Goal: Task Accomplishment & Management: Complete application form

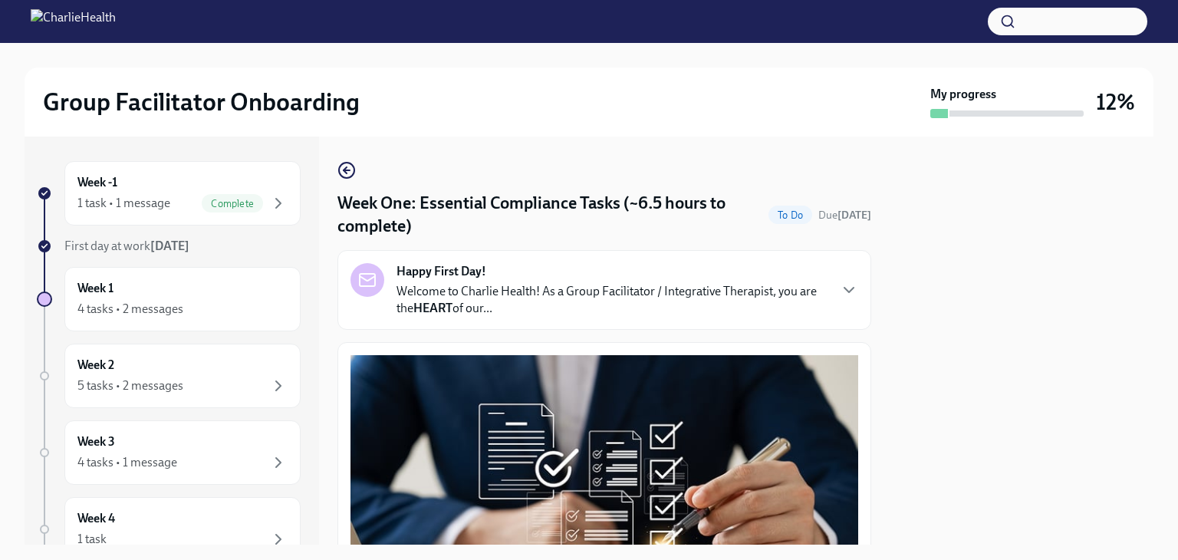
scroll to position [3395, 0]
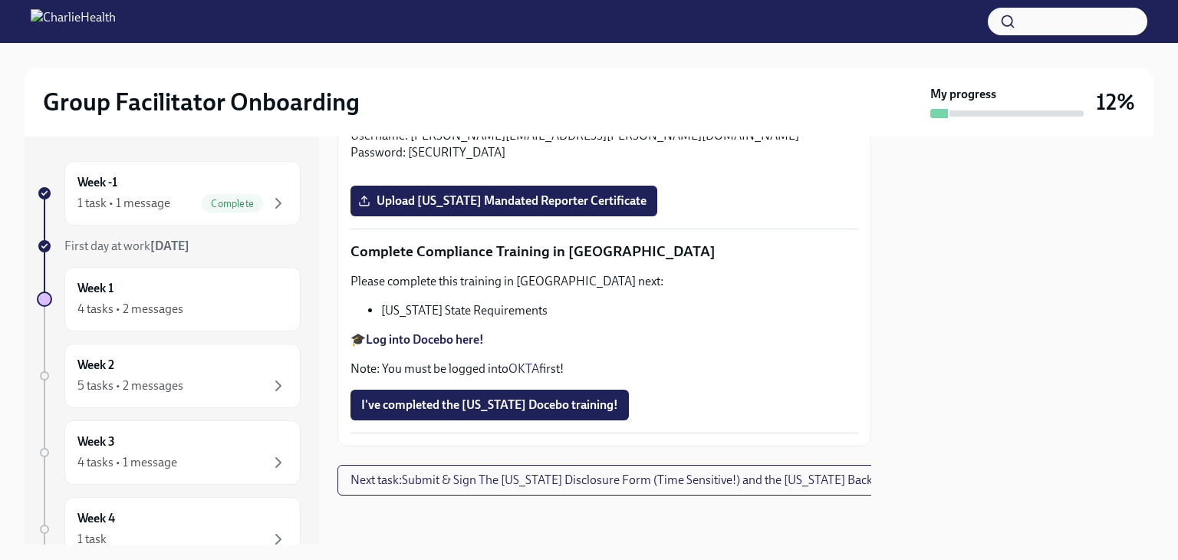
click at [1026, 254] on div at bounding box center [1021, 340] width 264 height 408
click at [1057, 258] on div at bounding box center [1021, 340] width 264 height 408
click at [269, 309] on icon "button" at bounding box center [278, 309] width 18 height 18
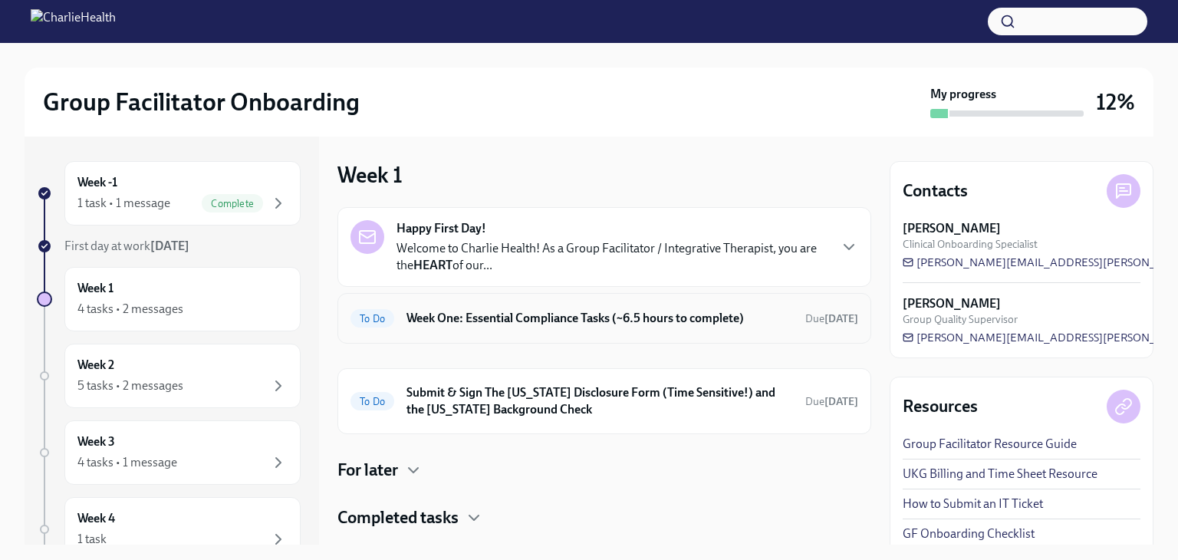
click at [508, 316] on h6 "Week One: Essential Compliance Tasks (~6.5 hours to complete)" at bounding box center [599, 318] width 386 height 17
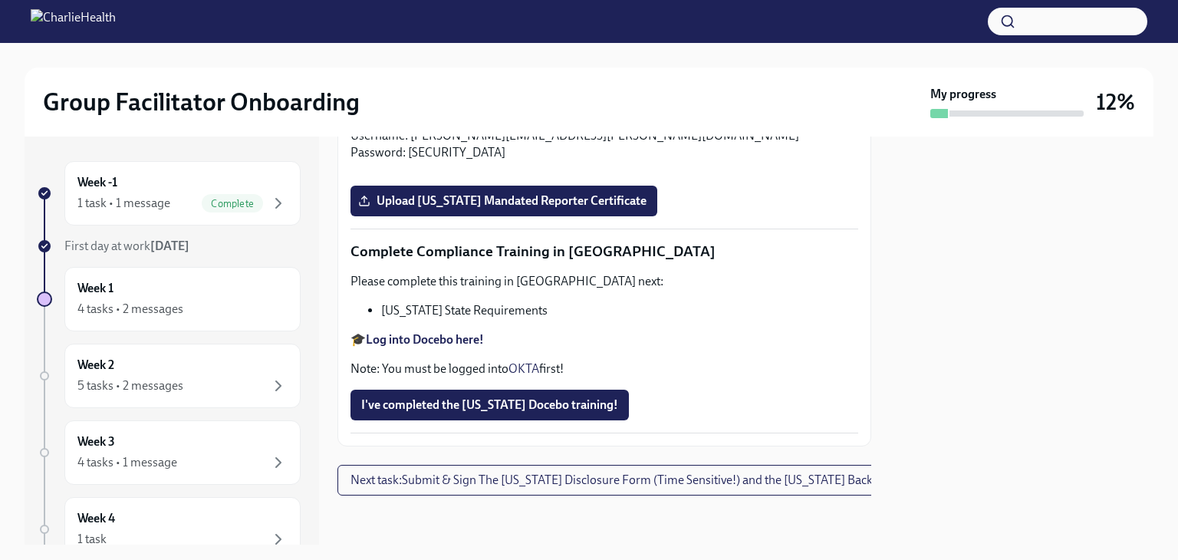
scroll to position [2939, 0]
click at [442, 126] on strong "Log into Relias here" at bounding box center [418, 118] width 104 height 15
click at [647, 216] on label "Upload Pennsylvania Mandated Reporter Certificate" at bounding box center [503, 201] width 307 height 31
click at [0, 0] on input "Upload Pennsylvania Mandated Reporter Certificate" at bounding box center [0, 0] width 0 height 0
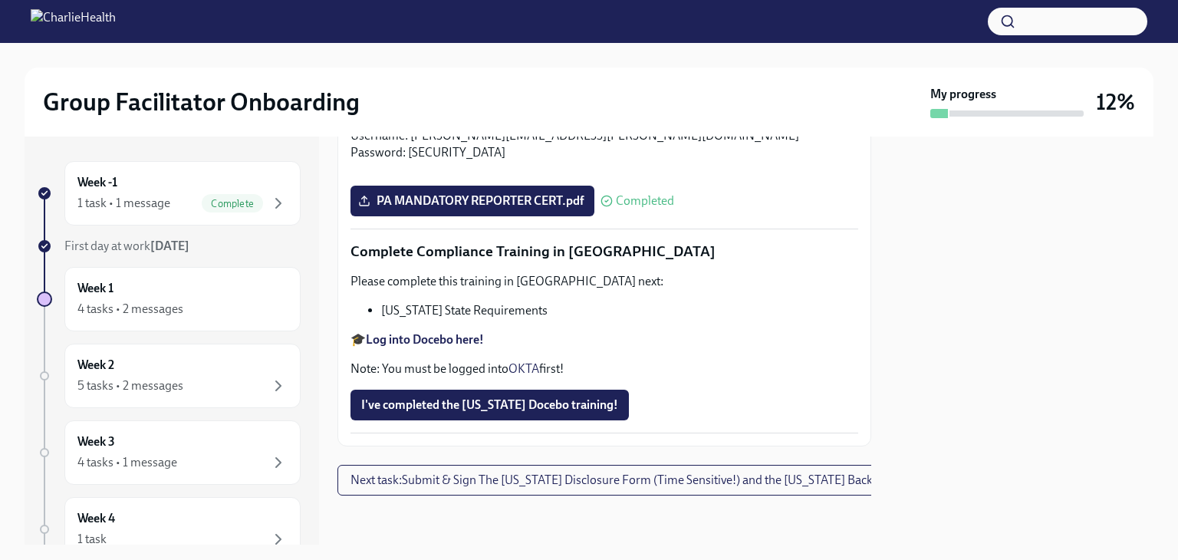
scroll to position [2833, 0]
click at [448, 126] on strong "Log into Relias here" at bounding box center [418, 118] width 104 height 15
click at [432, 126] on strong "Log into Relias here" at bounding box center [418, 118] width 104 height 15
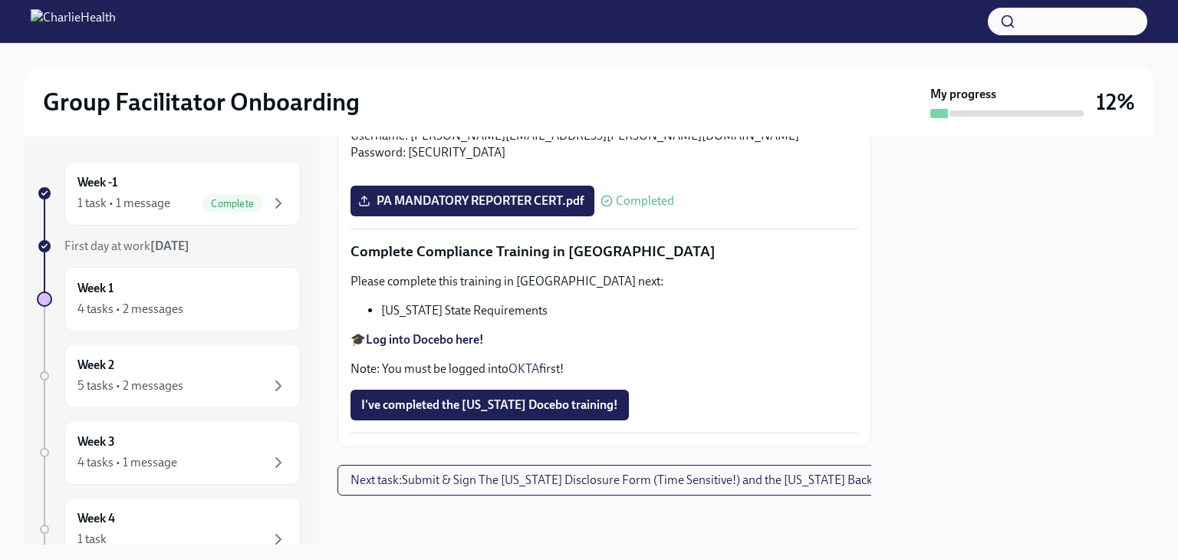
click at [423, 332] on strong "Log into Docebo here!" at bounding box center [425, 339] width 118 height 15
click at [577, 397] on span "I've completed the Louisiana Docebo training!" at bounding box center [489, 404] width 257 height 15
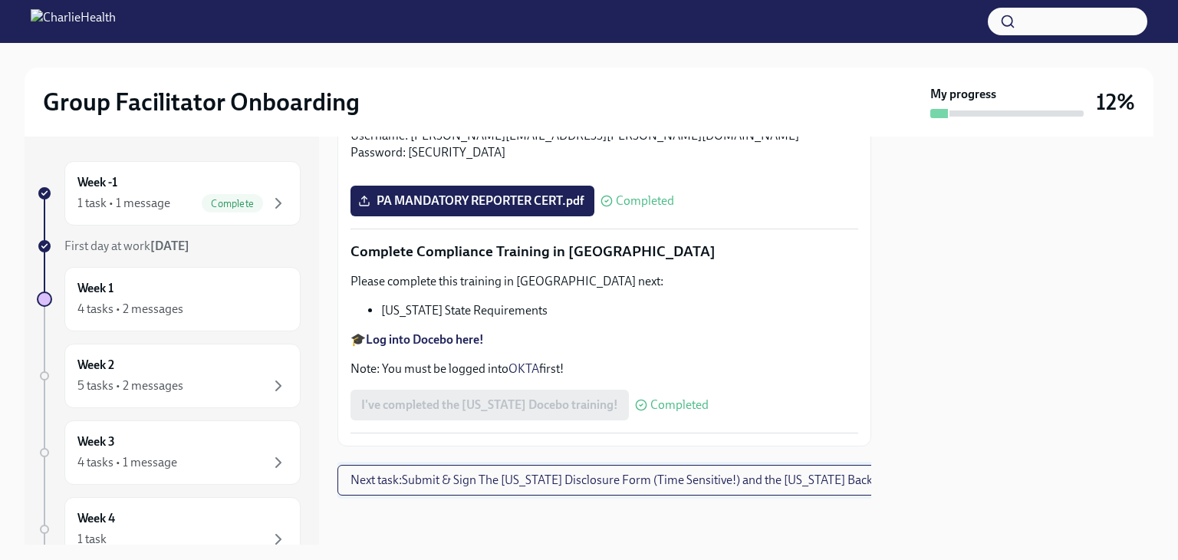
click at [757, 473] on span "Next task : Submit & Sign The Utah Disclosure Form (Time Sensitive!) and the Lo…" at bounding box center [648, 479] width 596 height 15
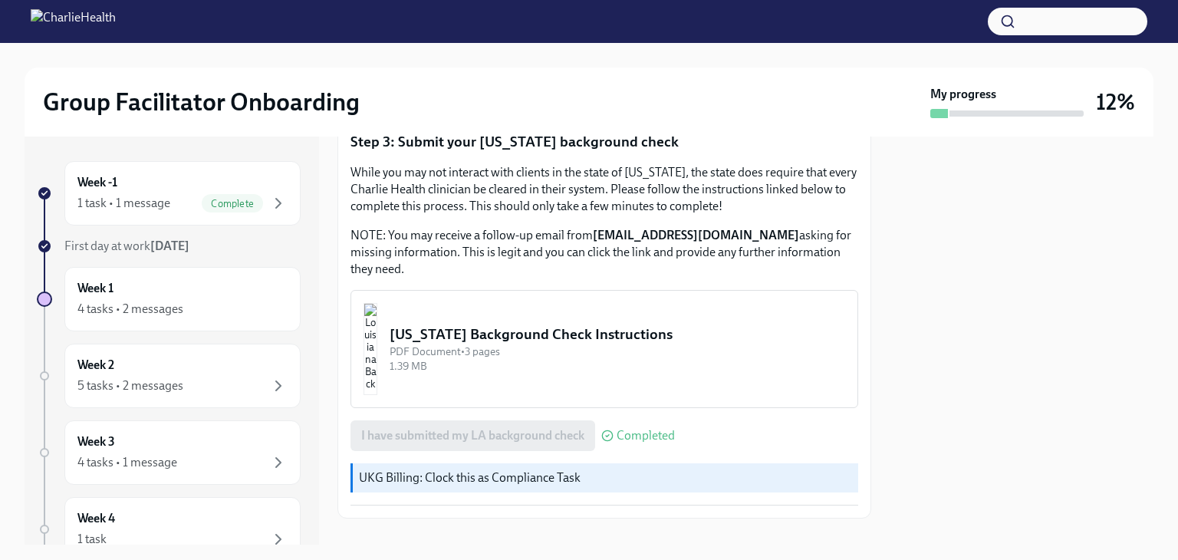
scroll to position [525, 0]
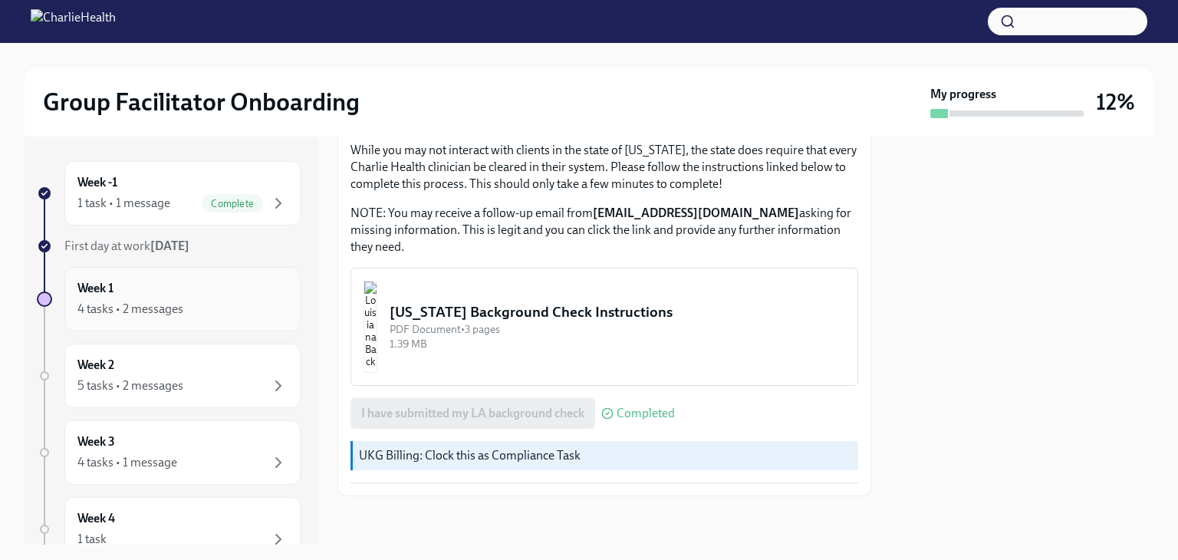
click at [196, 300] on div "4 tasks • 2 messages" at bounding box center [182, 309] width 210 height 18
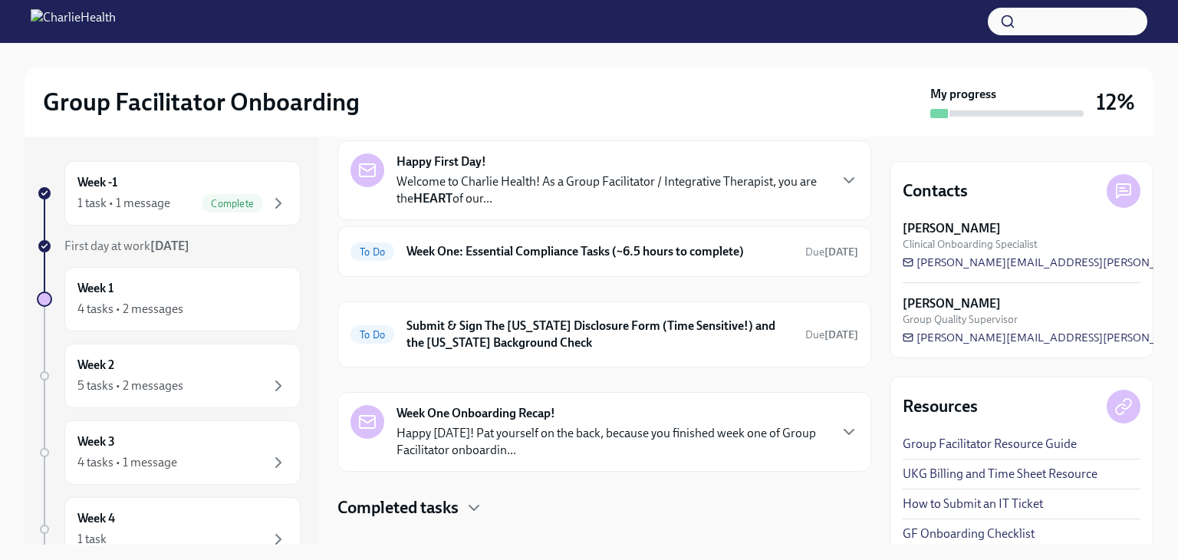
scroll to position [89, 0]
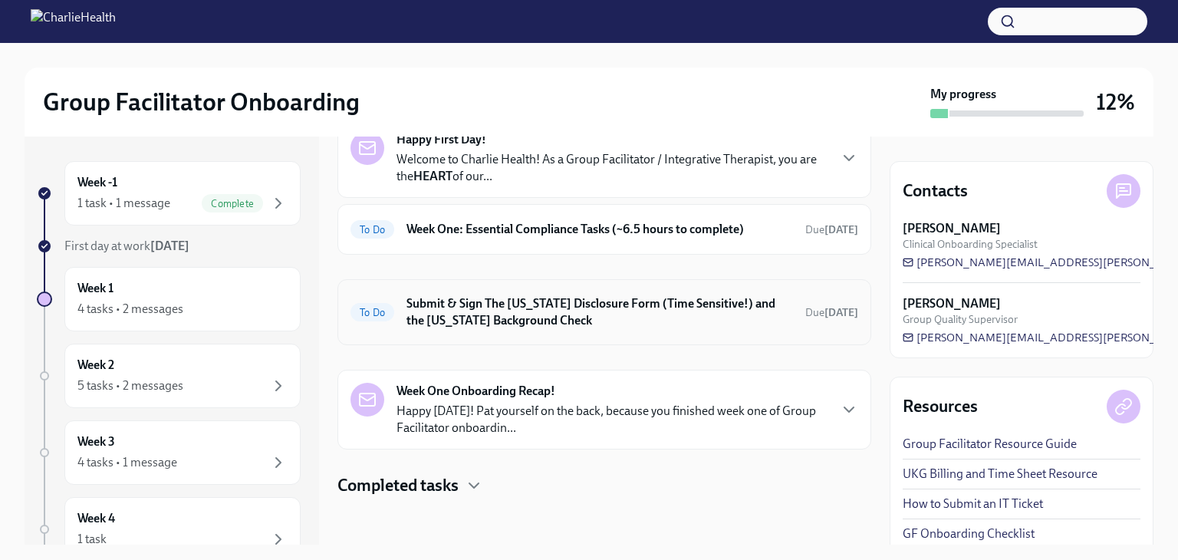
click at [580, 302] on h6 "Submit & Sign The Utah Disclosure Form (Time Sensitive!) and the Louisiana Back…" at bounding box center [599, 312] width 386 height 34
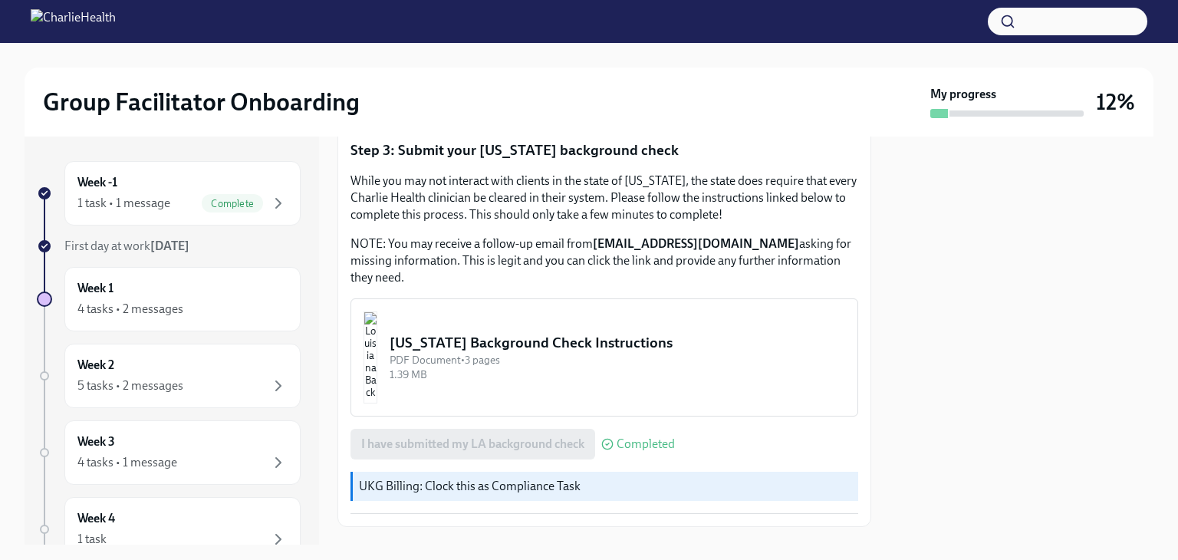
scroll to position [525, 0]
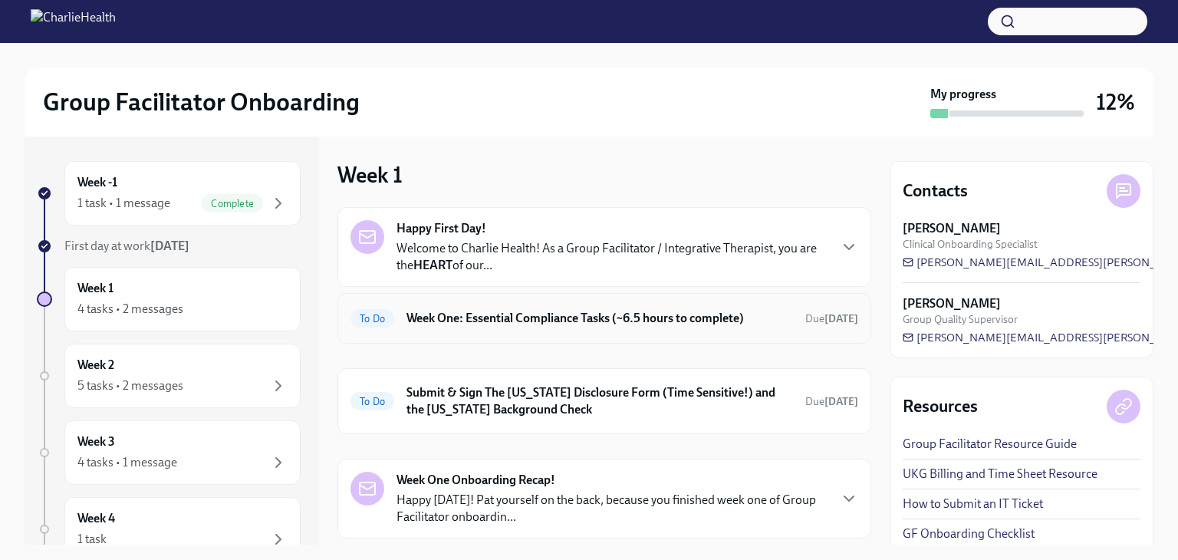
click at [550, 326] on h6 "Week One: Essential Compliance Tasks (~6.5 hours to complete)" at bounding box center [599, 318] width 386 height 17
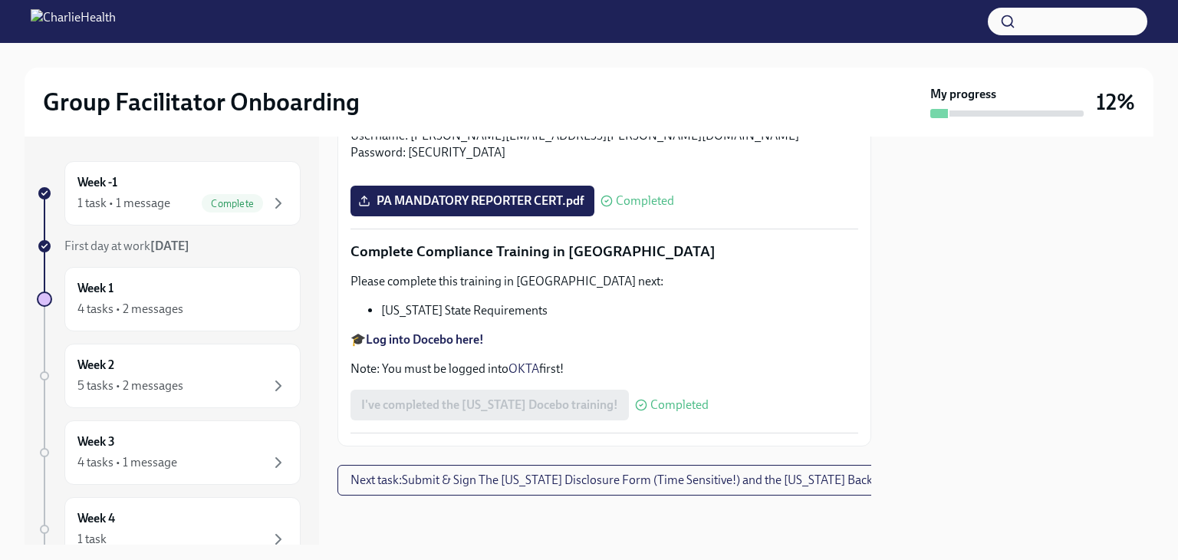
scroll to position [3395, 0]
click at [163, 358] on div "Week 2 5 tasks • 2 messages" at bounding box center [182, 375] width 210 height 38
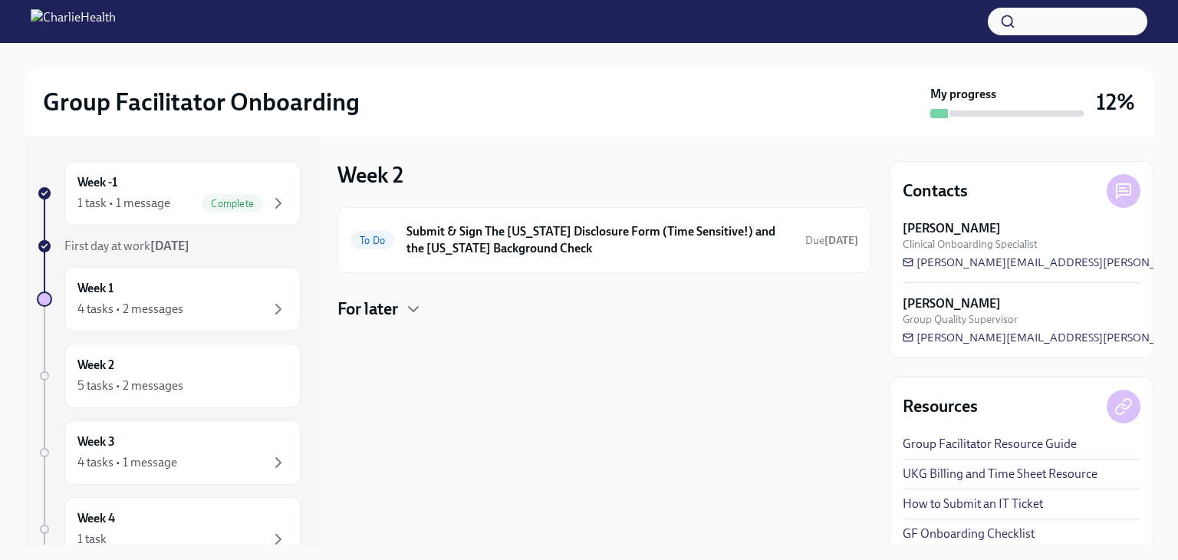
click at [363, 312] on h4 "For later" at bounding box center [367, 308] width 61 height 23
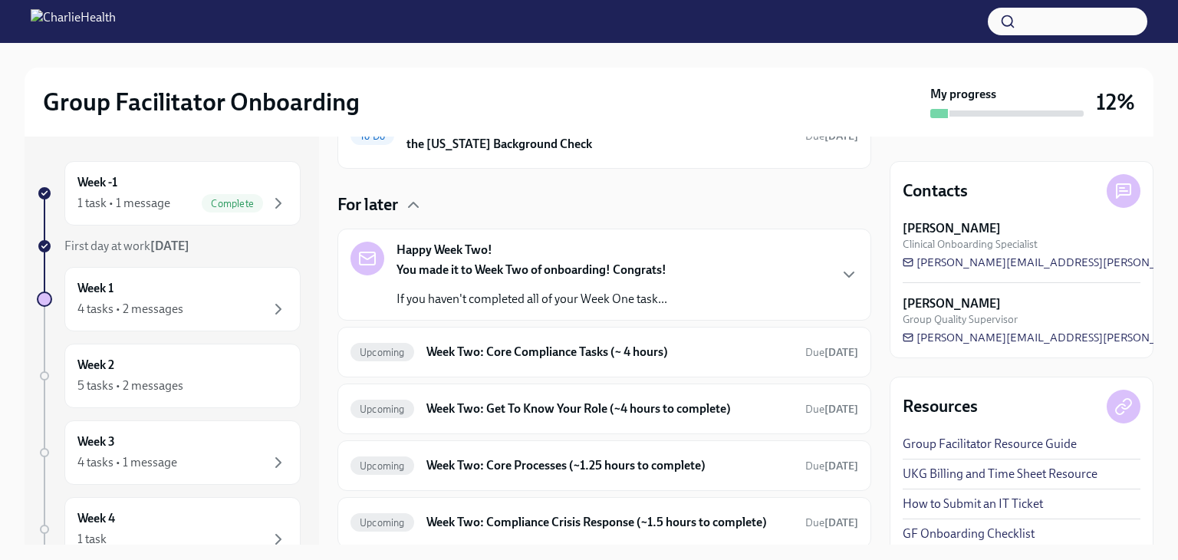
scroll to position [110, 0]
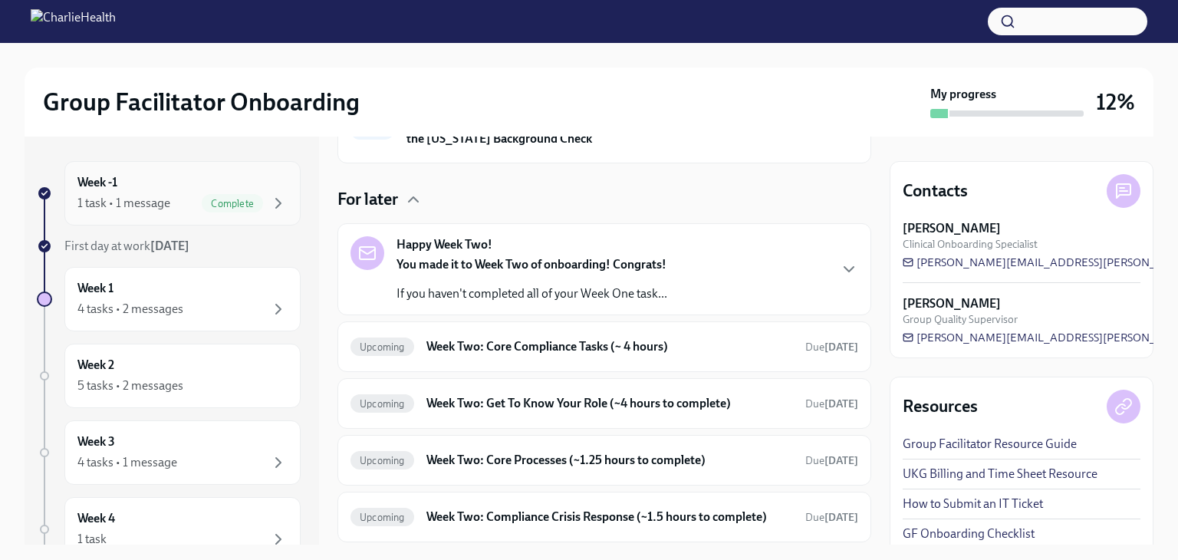
click at [129, 192] on div "Week -1 1 task • 1 message Complete" at bounding box center [182, 193] width 210 height 38
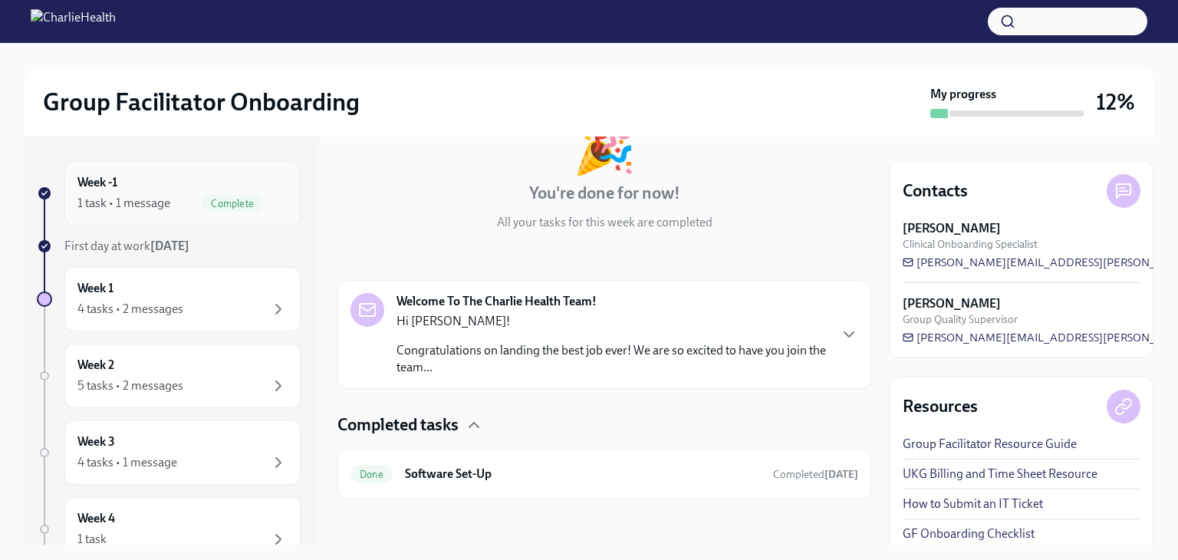
scroll to position [113, 0]
click at [842, 336] on icon "button" at bounding box center [848, 331] width 18 height 18
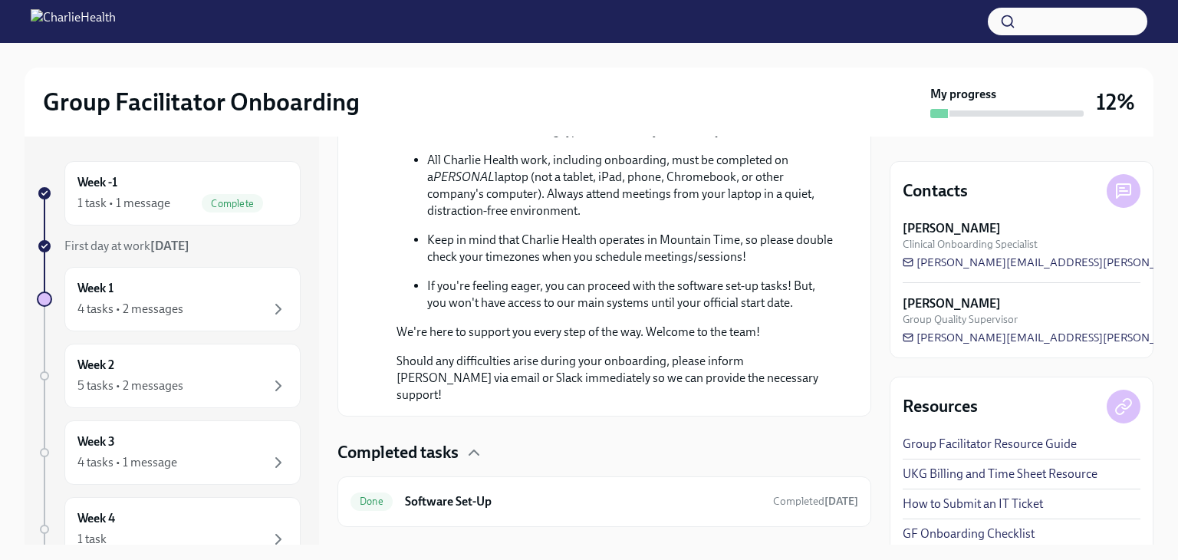
scroll to position [921, 0]
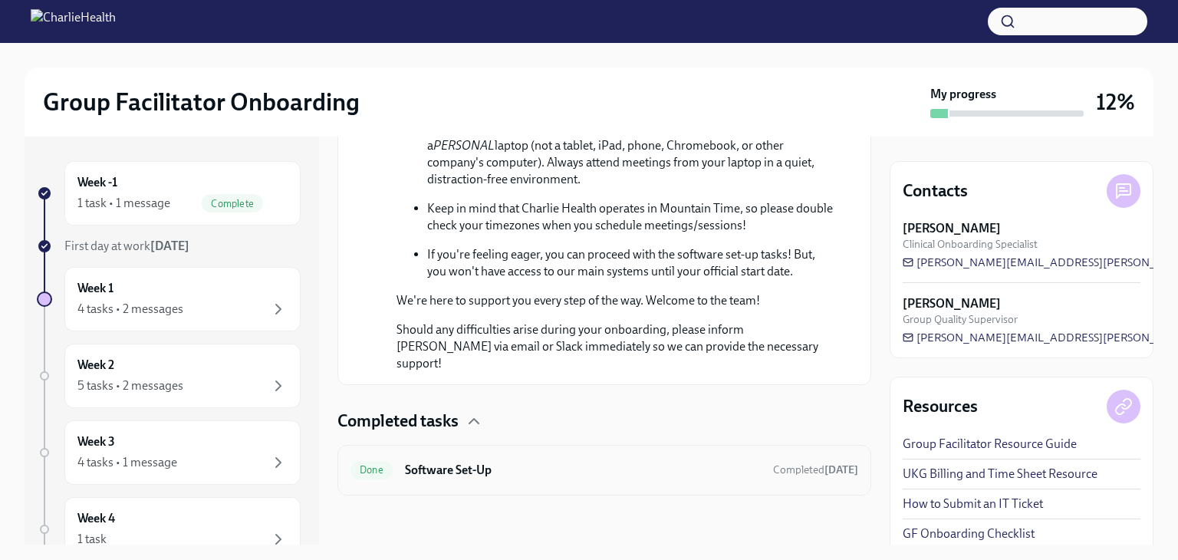
click at [448, 471] on h6 "Software Set-Up" at bounding box center [583, 470] width 356 height 17
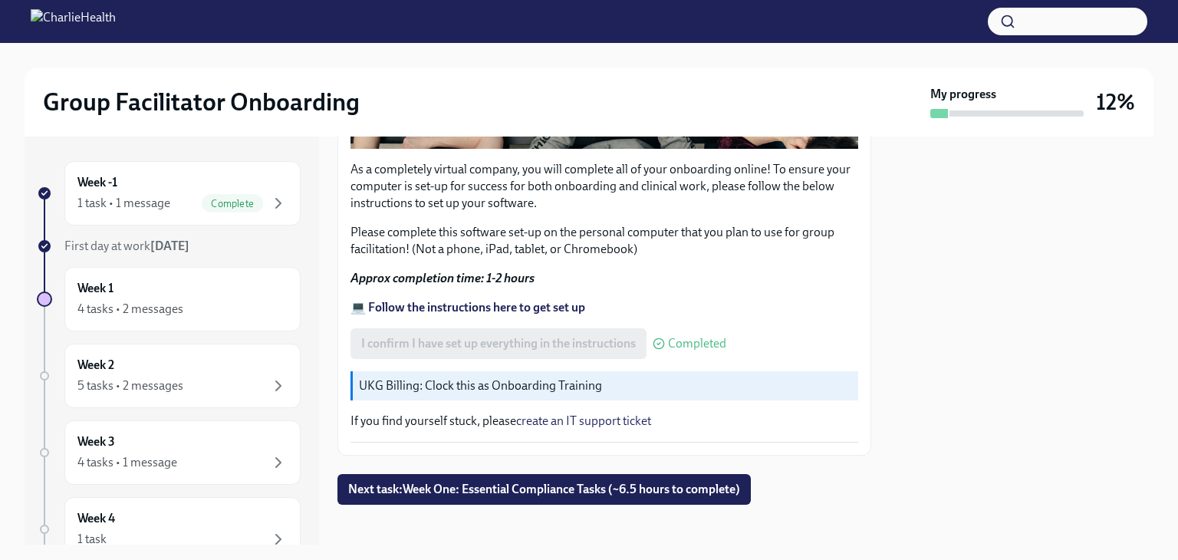
scroll to position [514, 0]
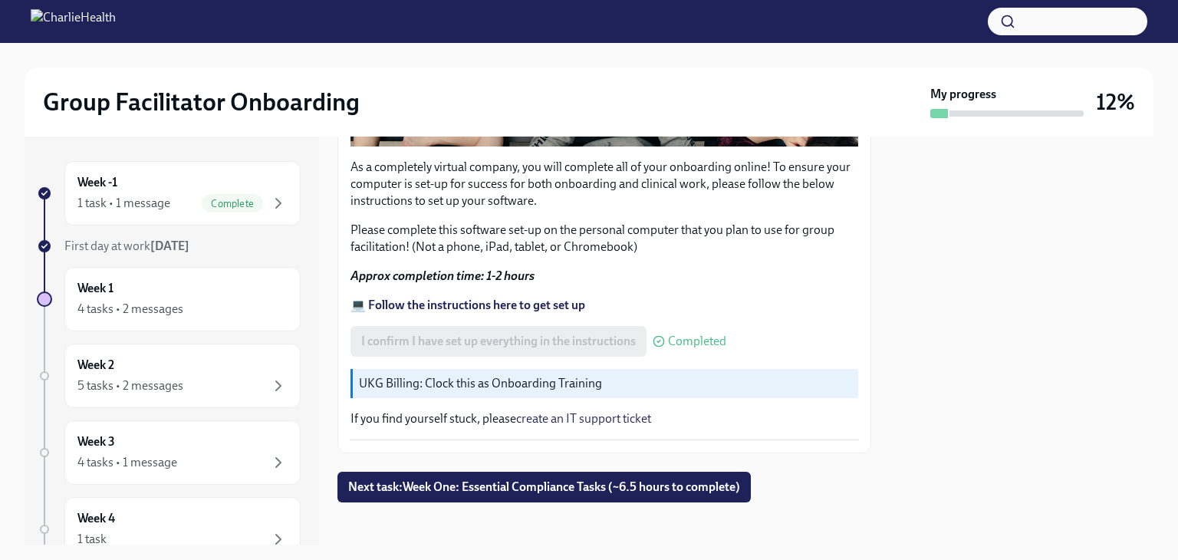
click at [644, 411] on link "create an IT support ticket" at bounding box center [583, 418] width 135 height 15
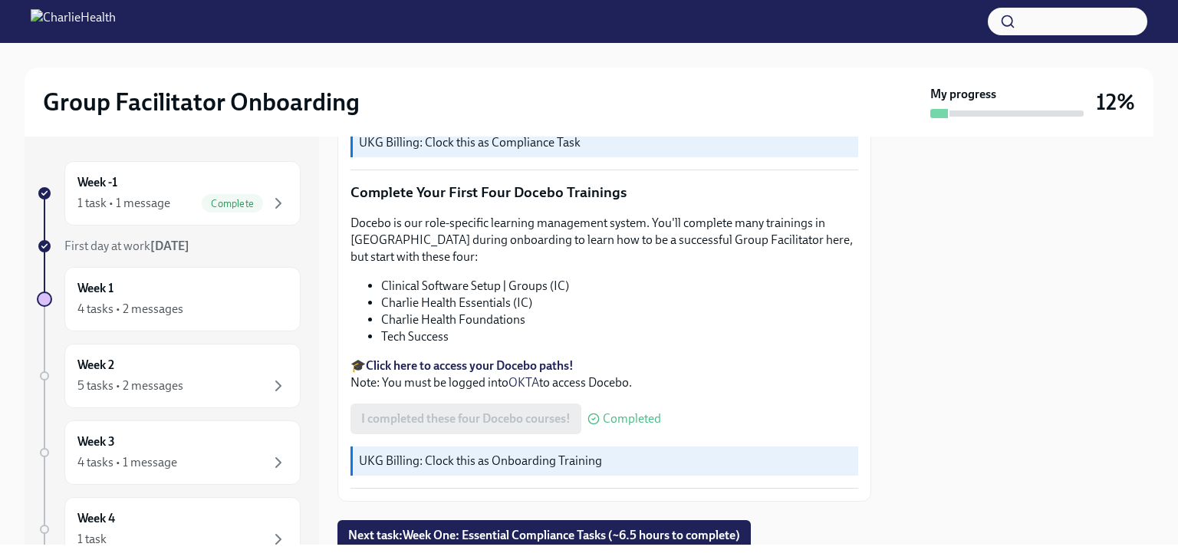
scroll to position [2052, 0]
